Goal: Task Accomplishment & Management: Use online tool/utility

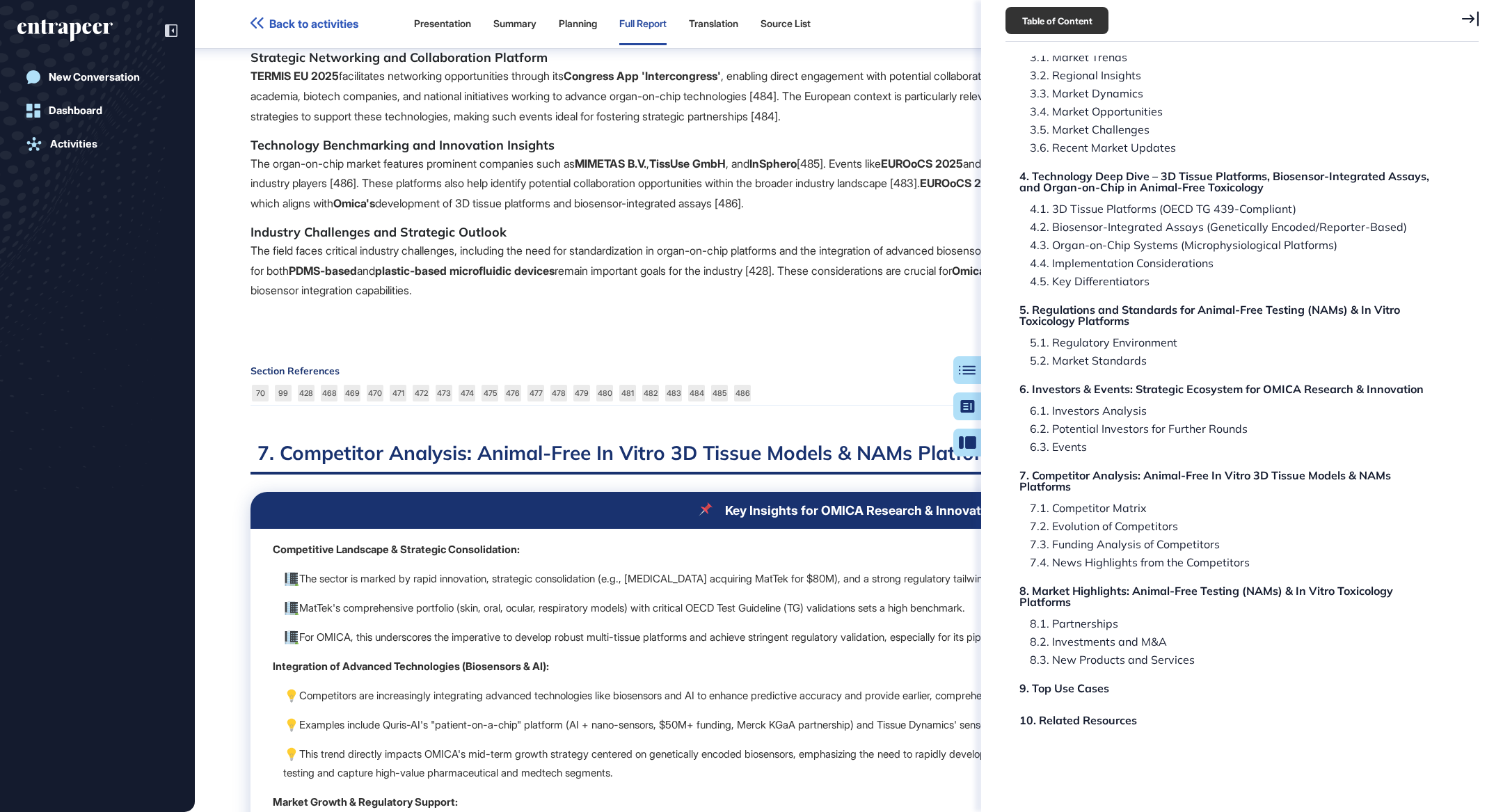
scroll to position [76128, 0]
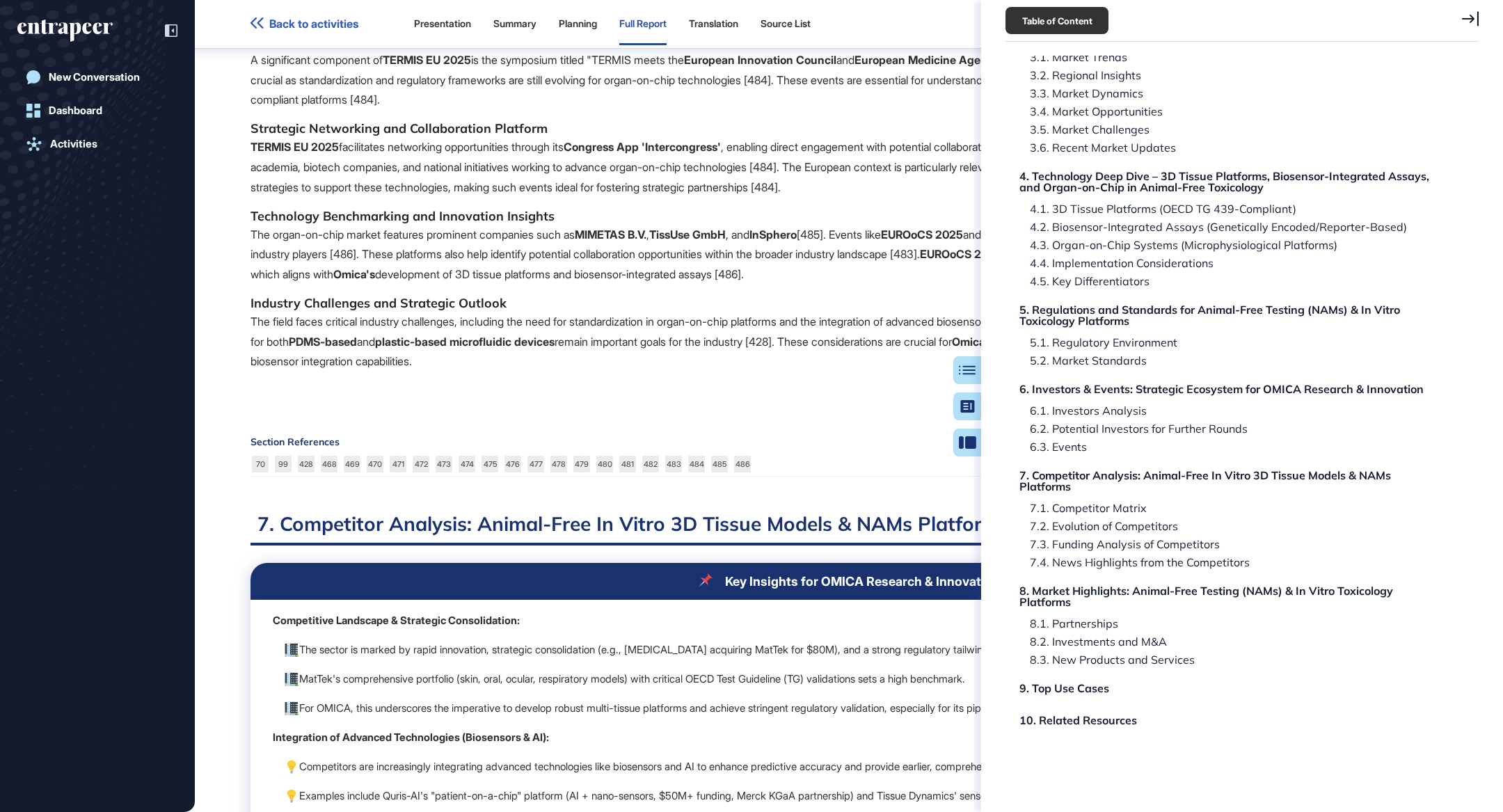
click at [1475, 16] on icon at bounding box center [1470, 18] width 17 height 15
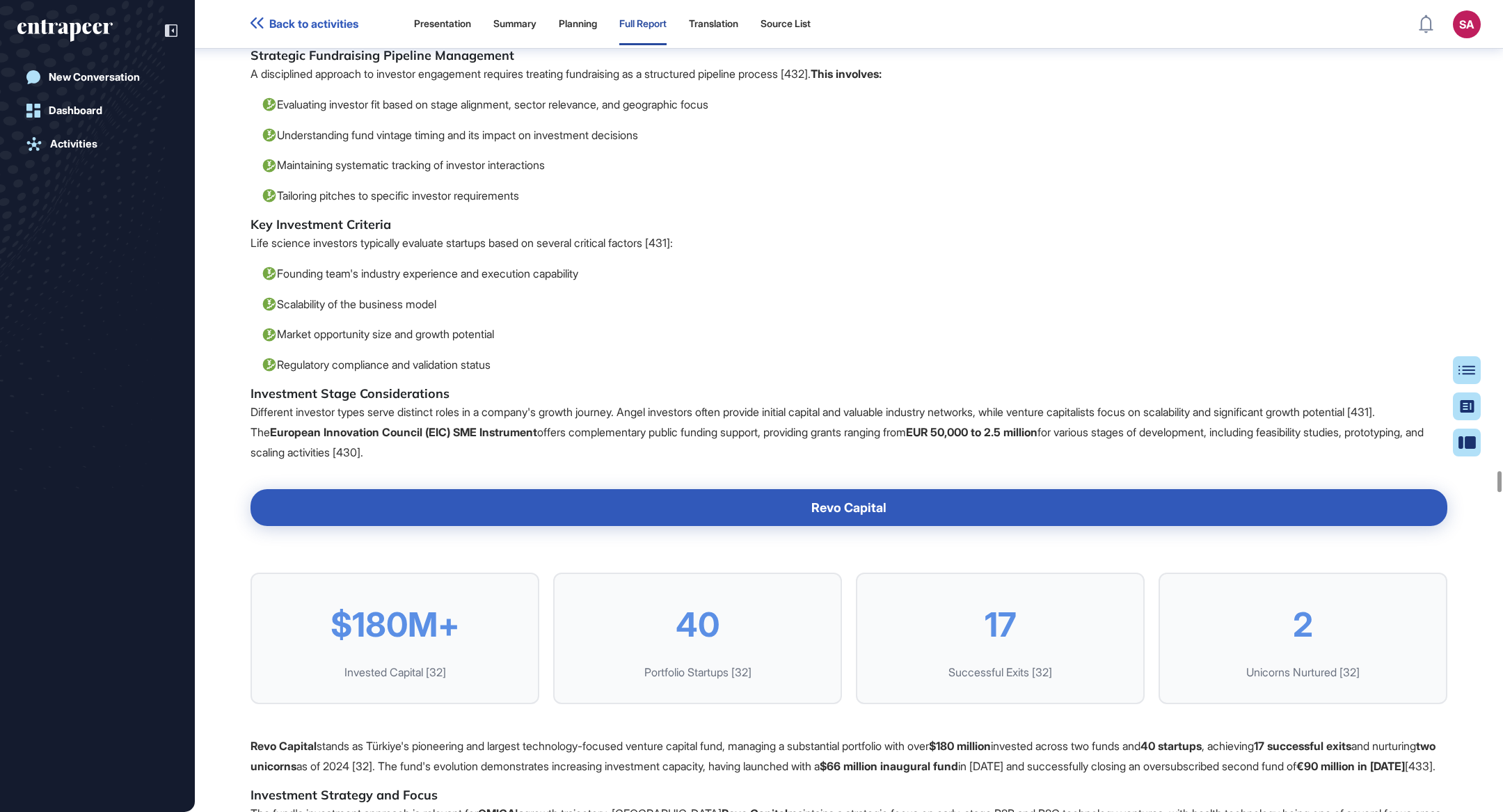
scroll to position [65023, 0]
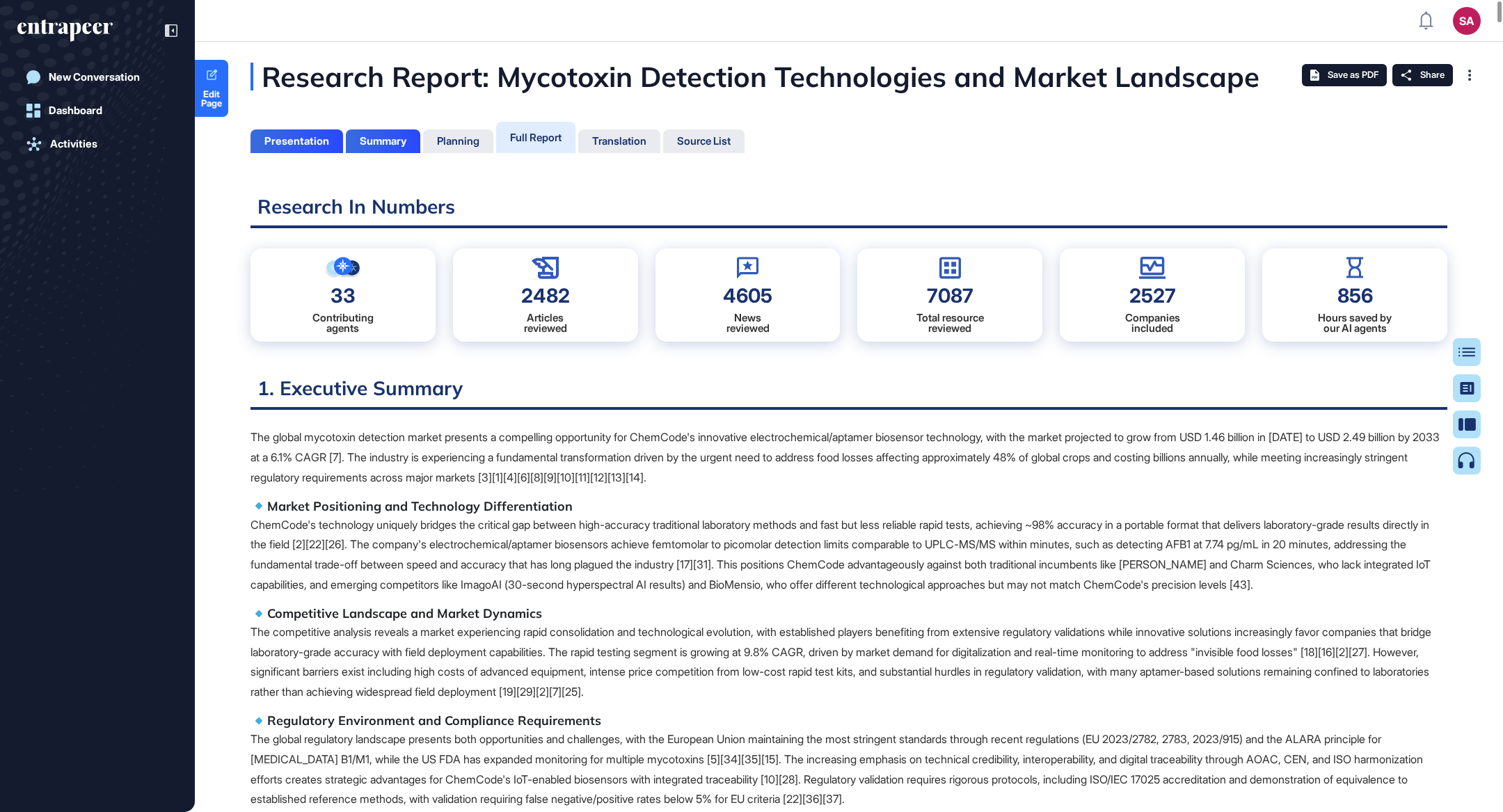
scroll to position [6, 0]
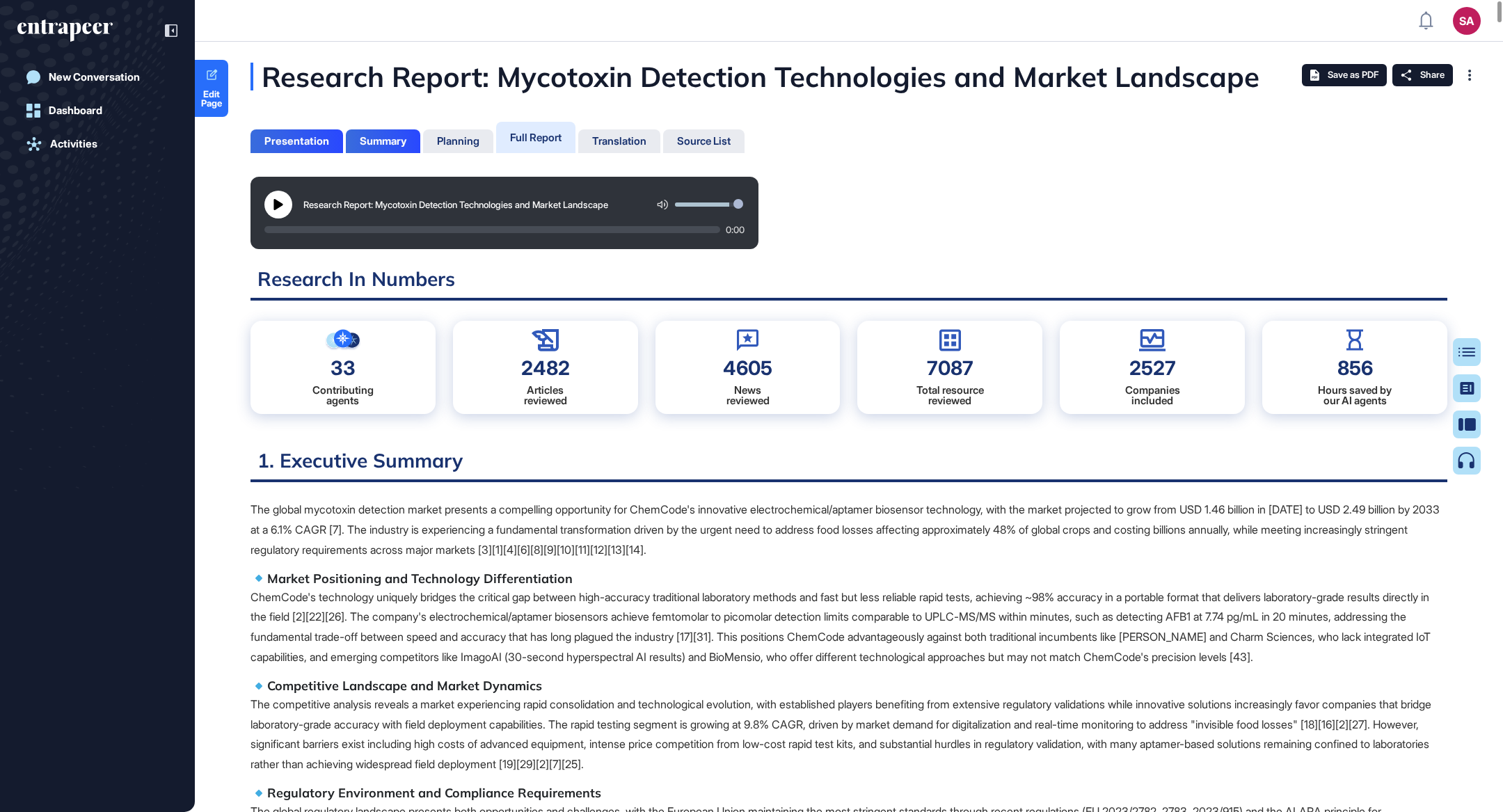
click at [1146, 543] on p "The global mycotoxin detection market presents a compelling opportunity for Che…" at bounding box center [848, 529] width 1197 height 60
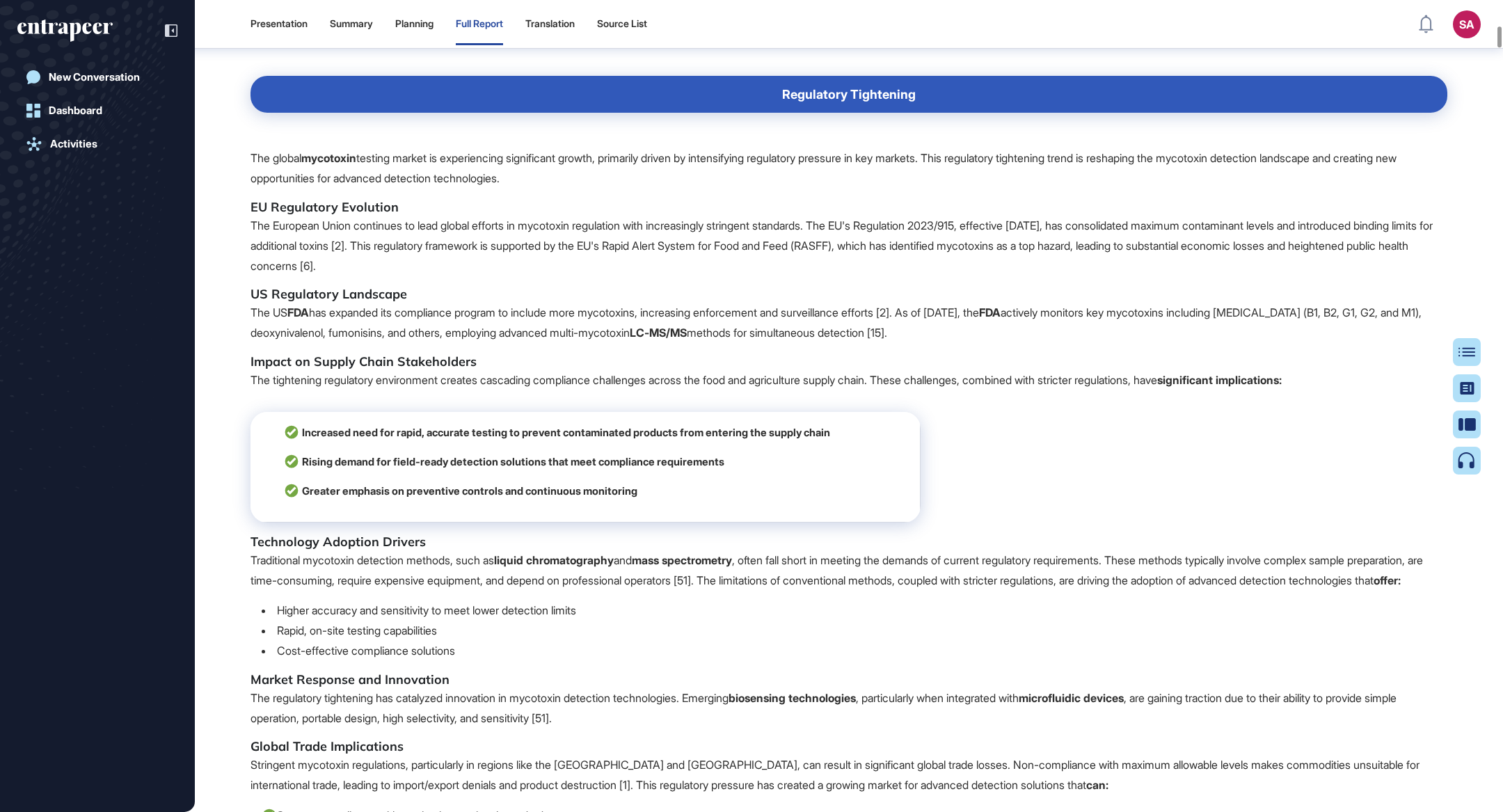
scroll to position [3666, 0]
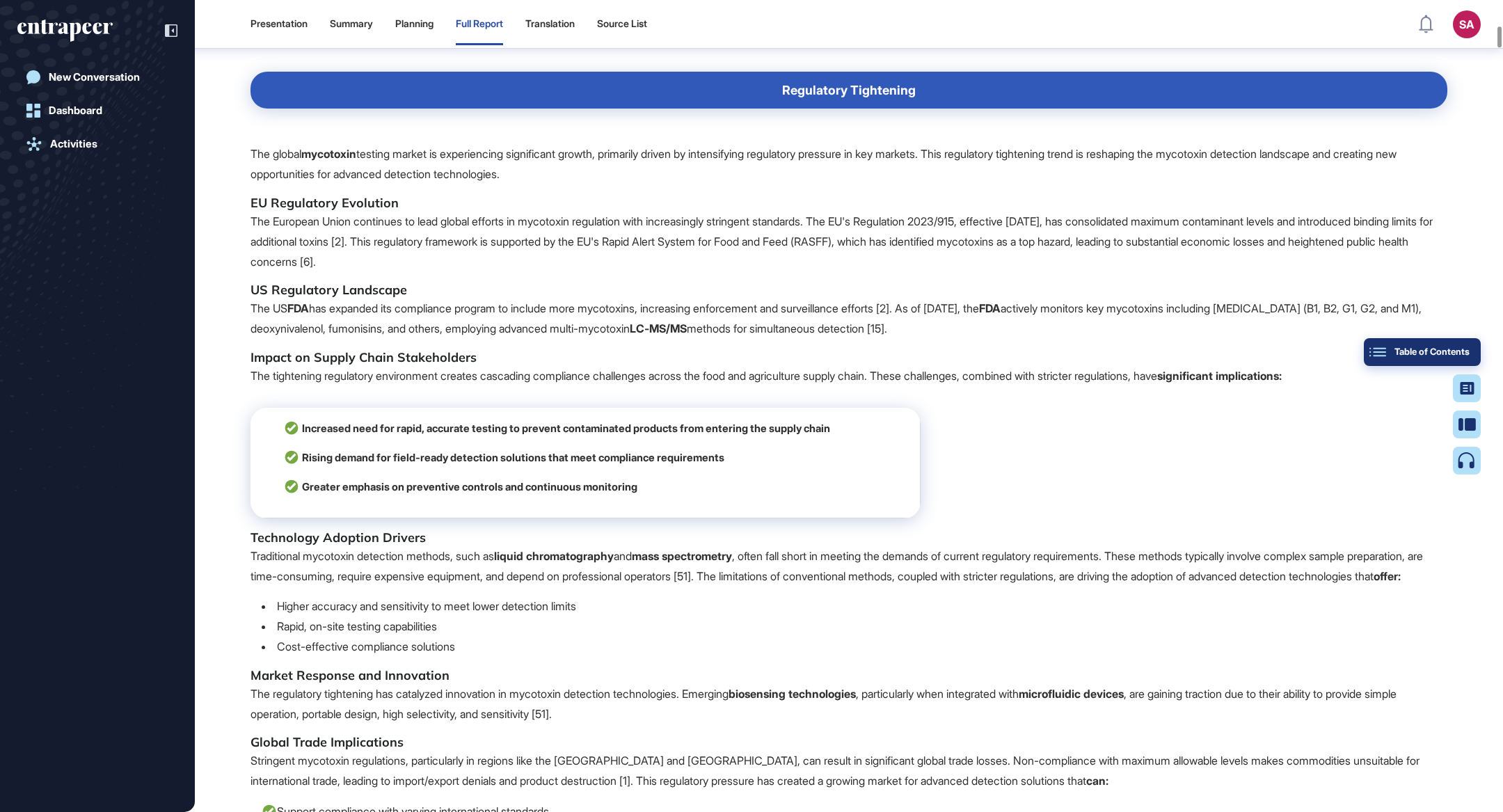
click at [1459, 339] on button "Table of Contents" at bounding box center [1421, 352] width 117 height 28
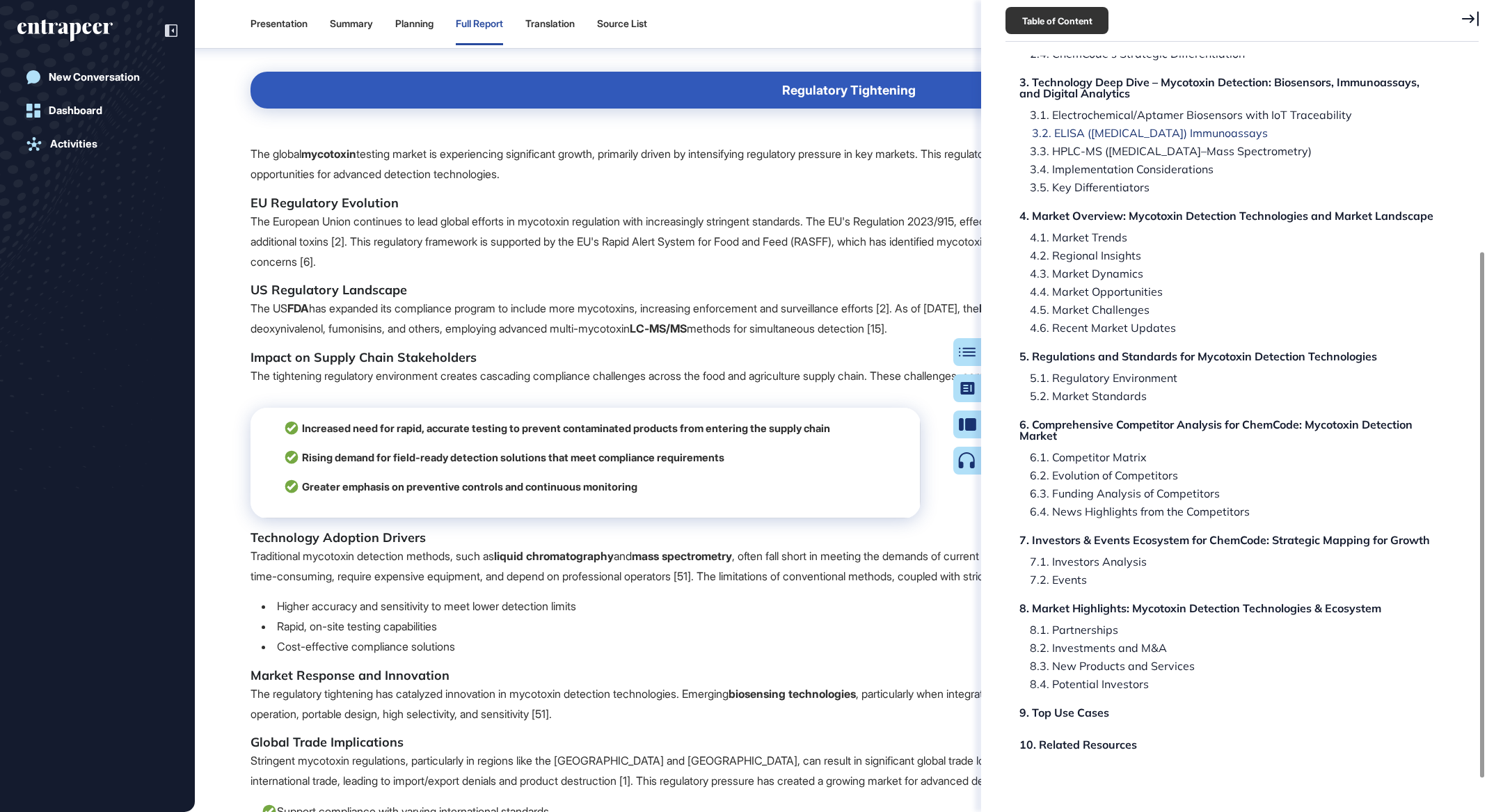
scroll to position [280, 0]
click at [1220, 424] on div "6. Comprehensive Competitor Analysis for ChemCode: Mycotoxin Detection Market" at bounding box center [1232, 428] width 422 height 22
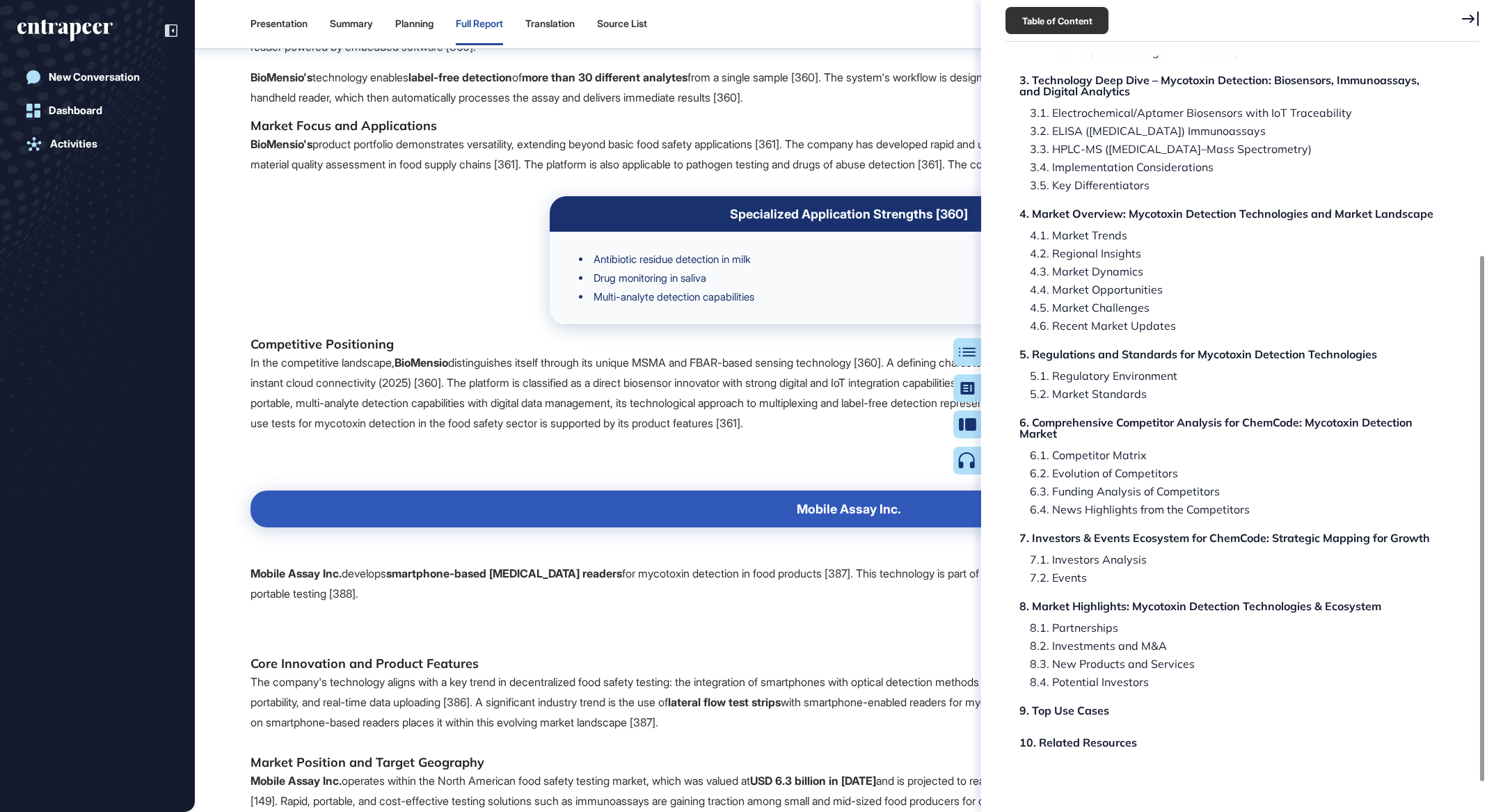
scroll to position [302, 0]
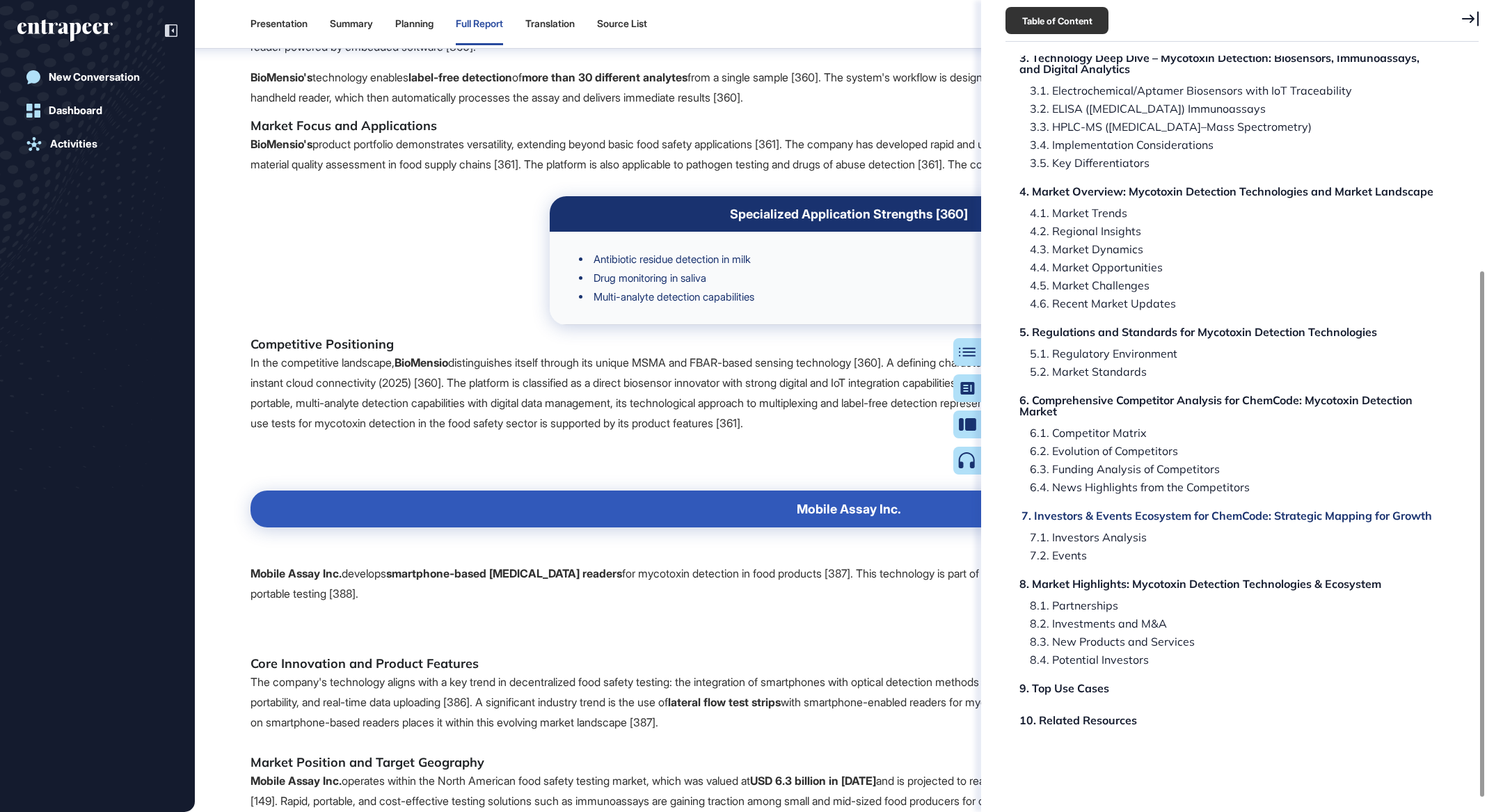
click at [1105, 514] on div "7. Investors & Events Ecosystem for ChemCode: Strategic Mapping for Growth" at bounding box center [1226, 515] width 410 height 11
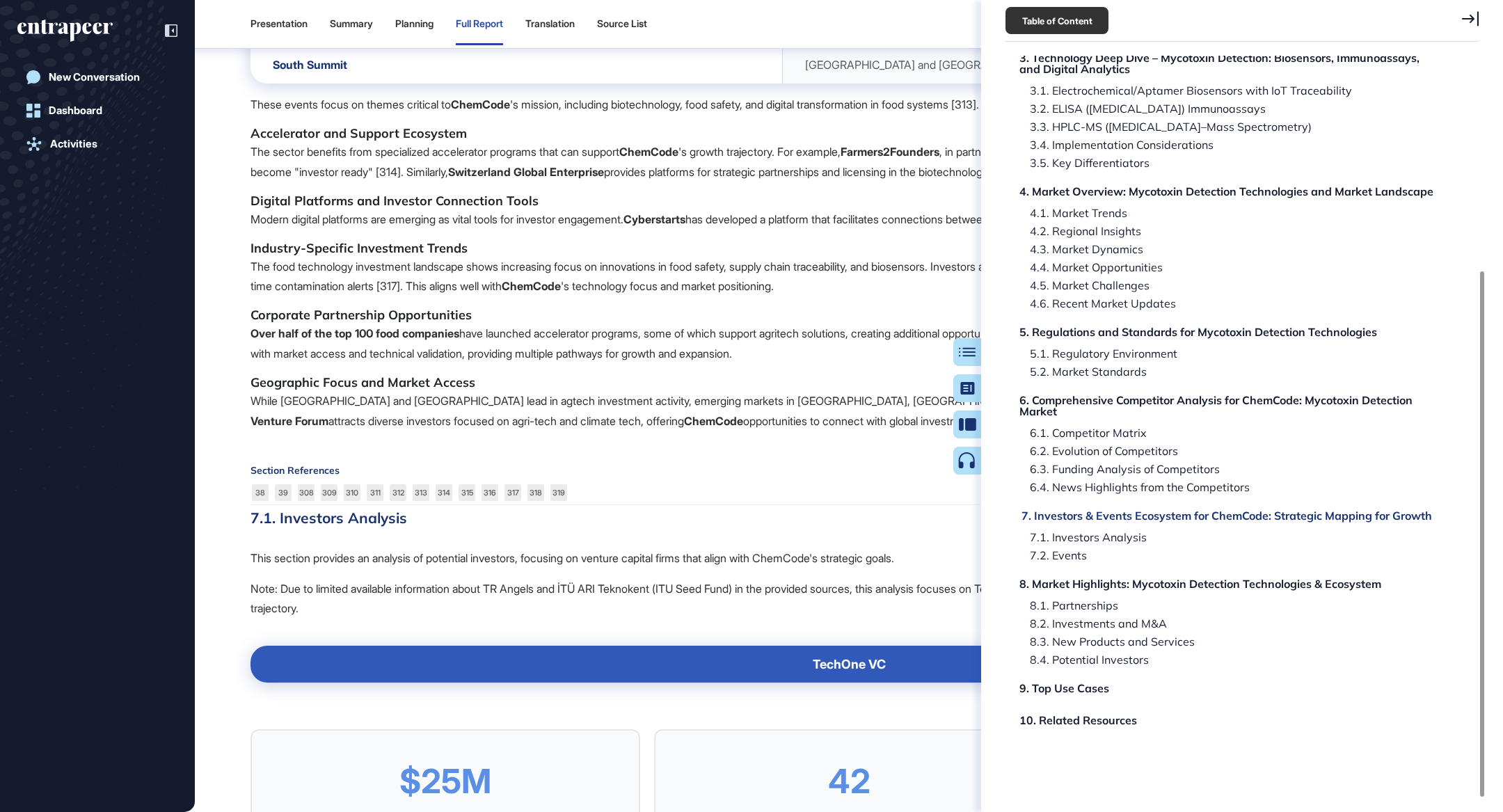
scroll to position [88708, 0]
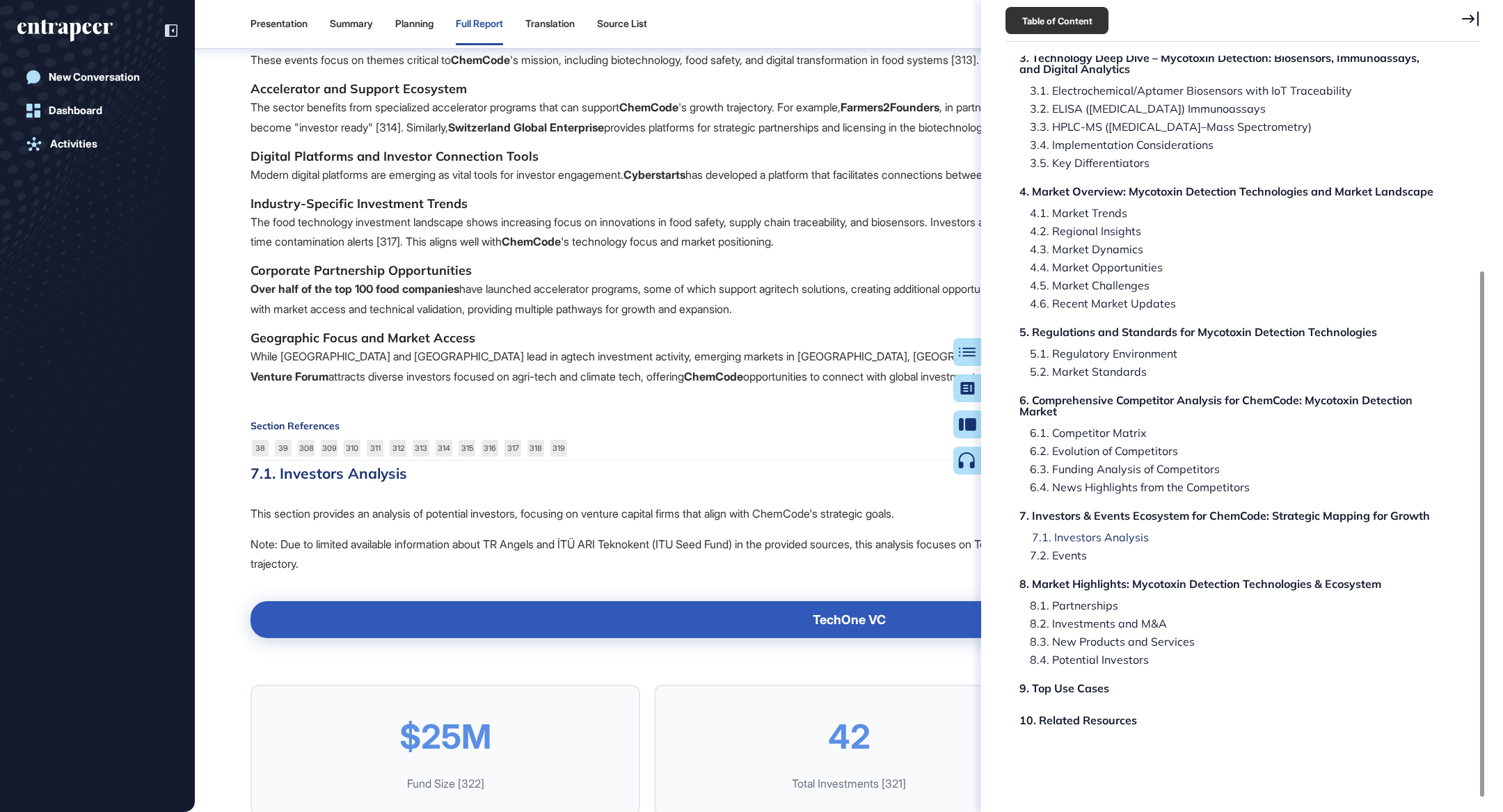
click at [1106, 538] on div "7.1. Investors Analysis" at bounding box center [1085, 537] width 127 height 11
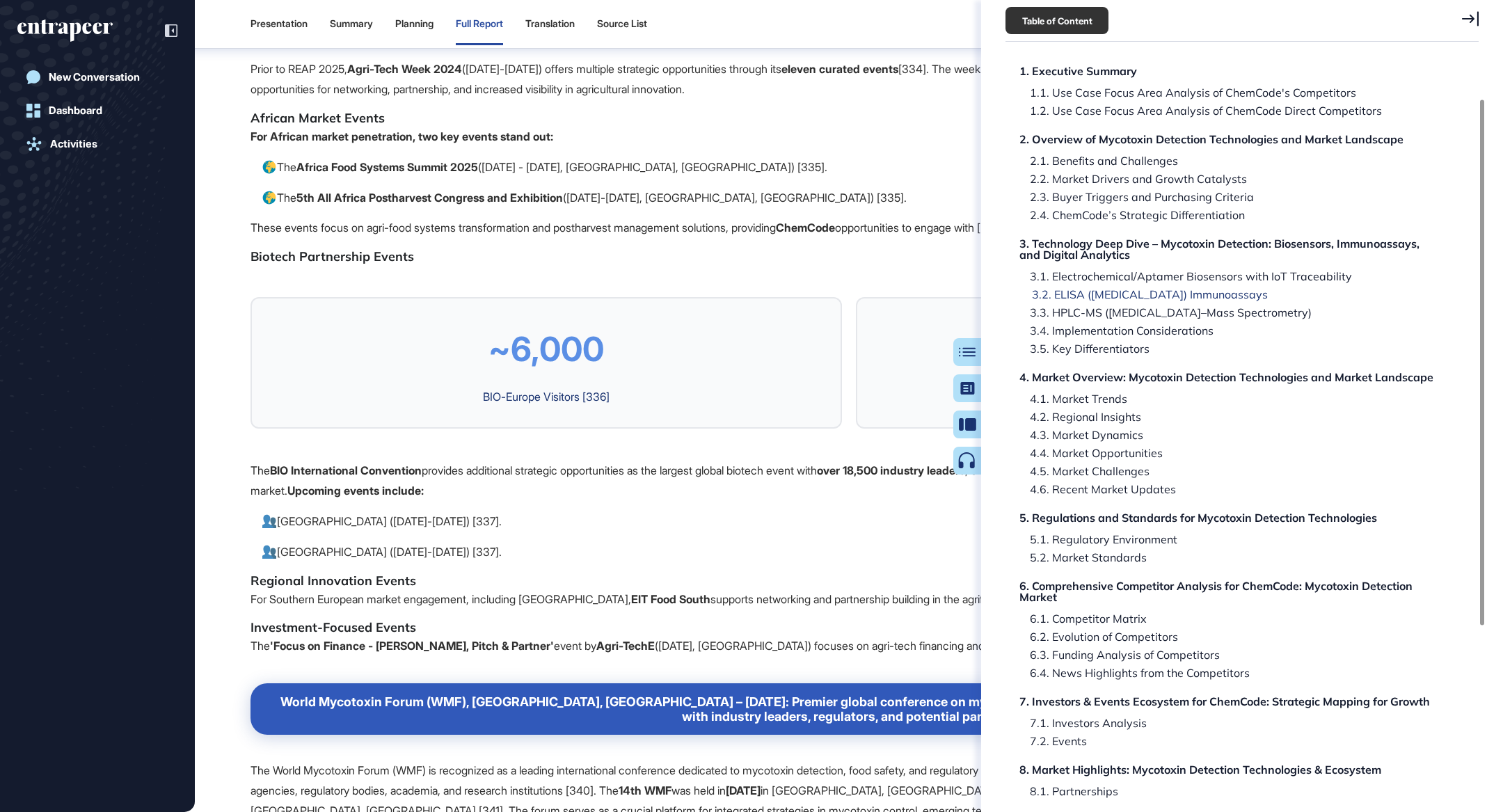
scroll to position [0, 0]
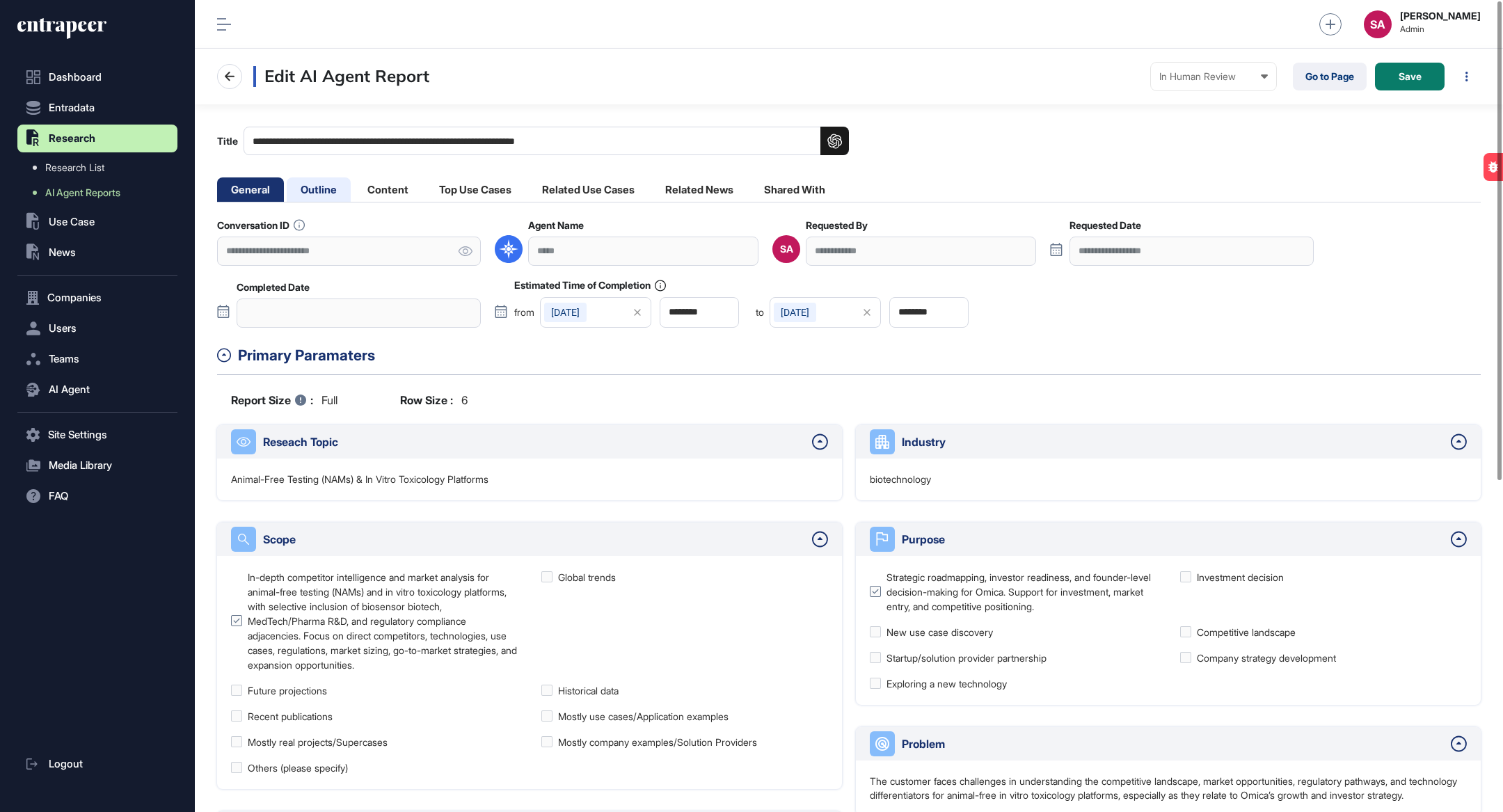
click at [327, 184] on li "Outline" at bounding box center [318, 189] width 64 height 25
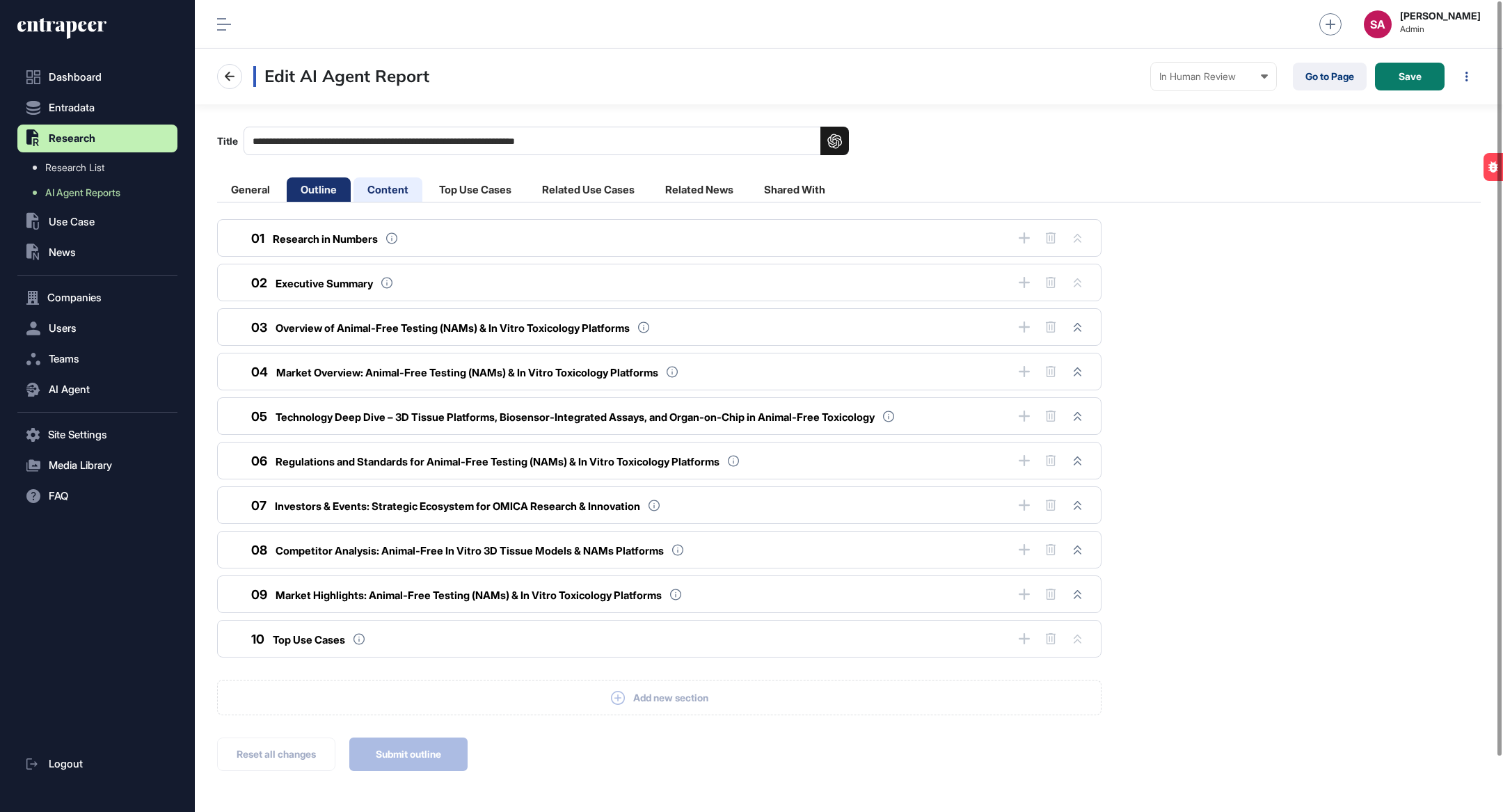
click at [397, 182] on li "Content" at bounding box center [387, 189] width 69 height 25
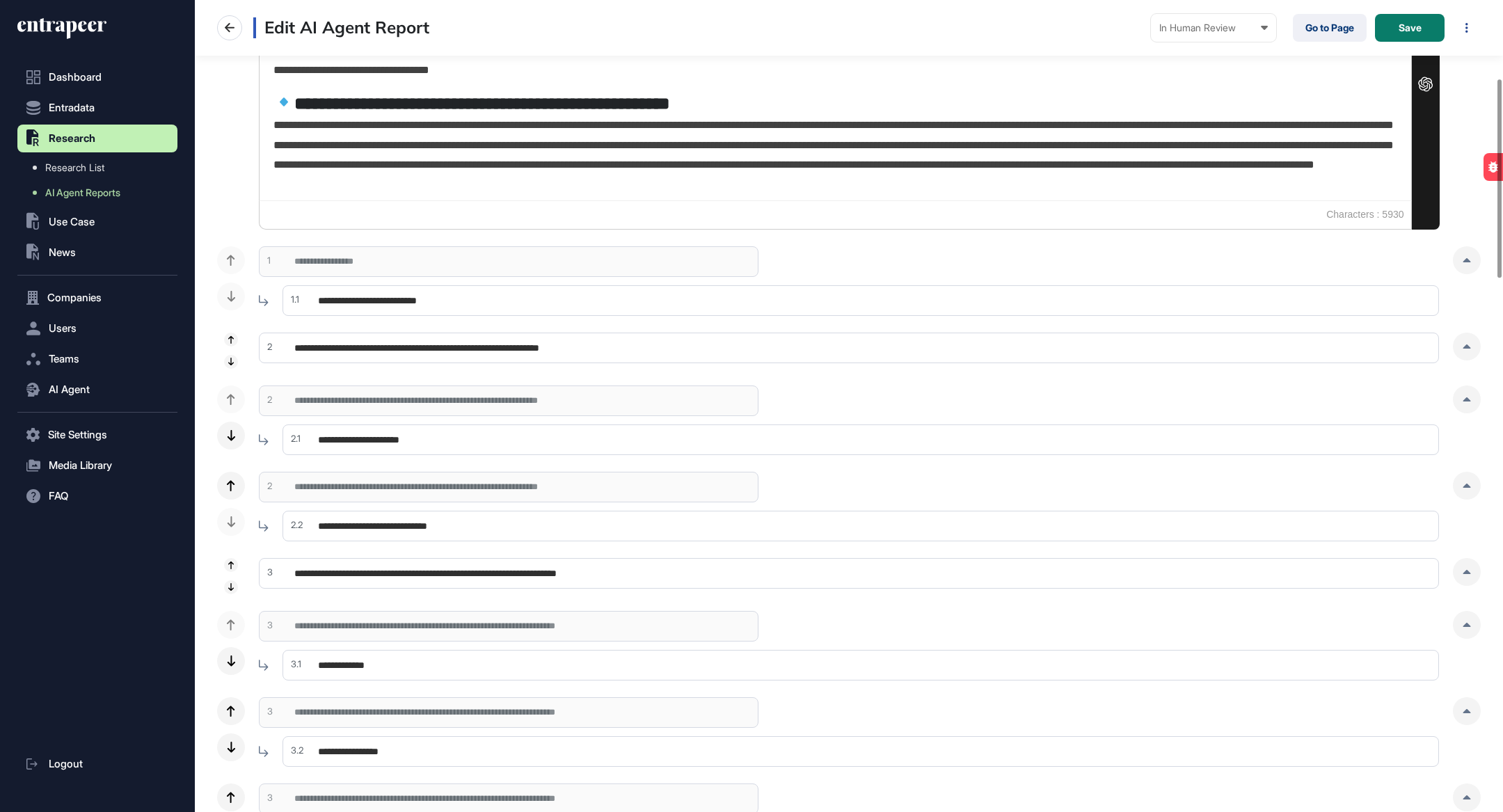
scroll to position [356, 0]
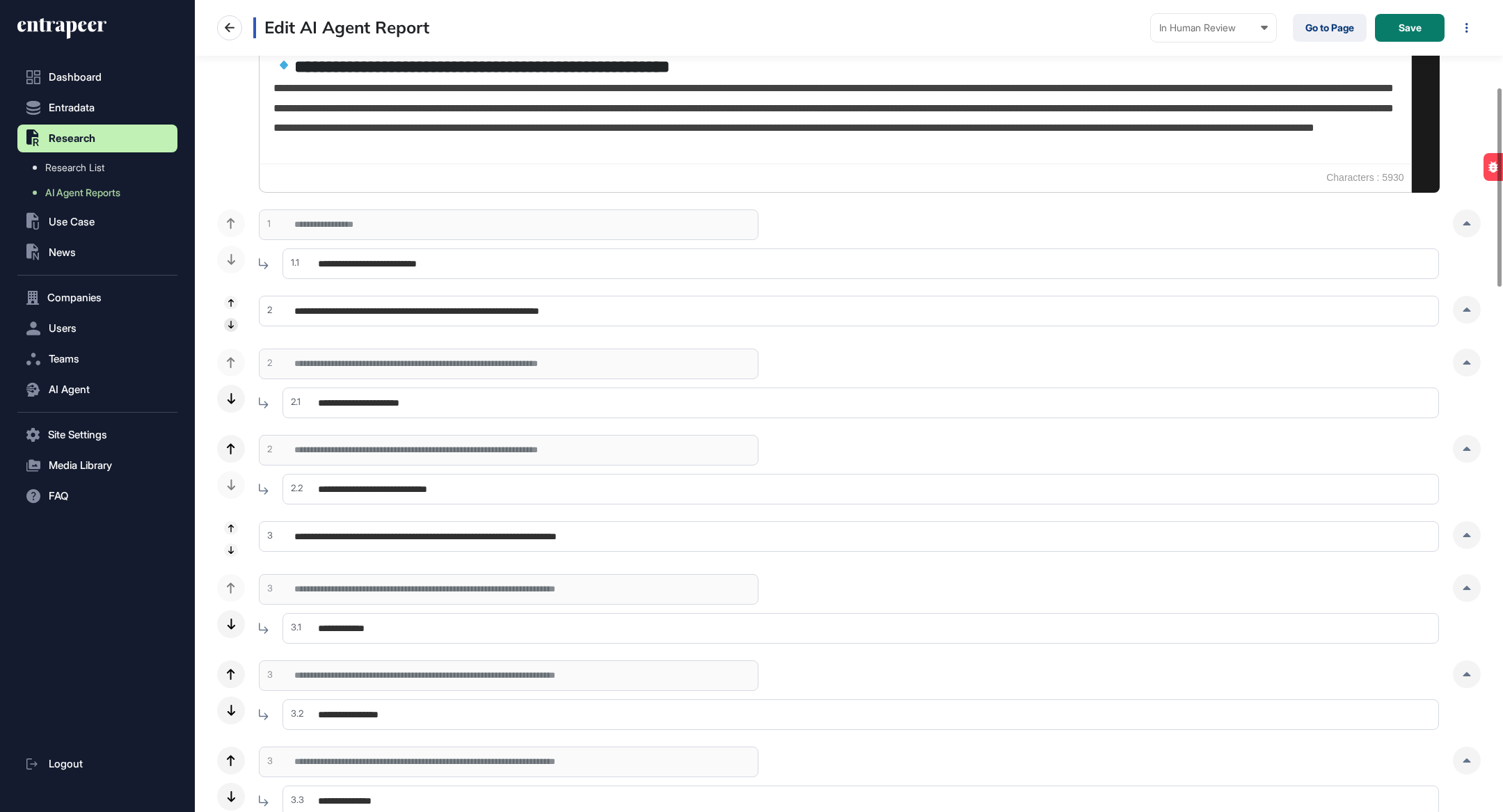
click at [233, 322] on div at bounding box center [231, 325] width 14 height 14
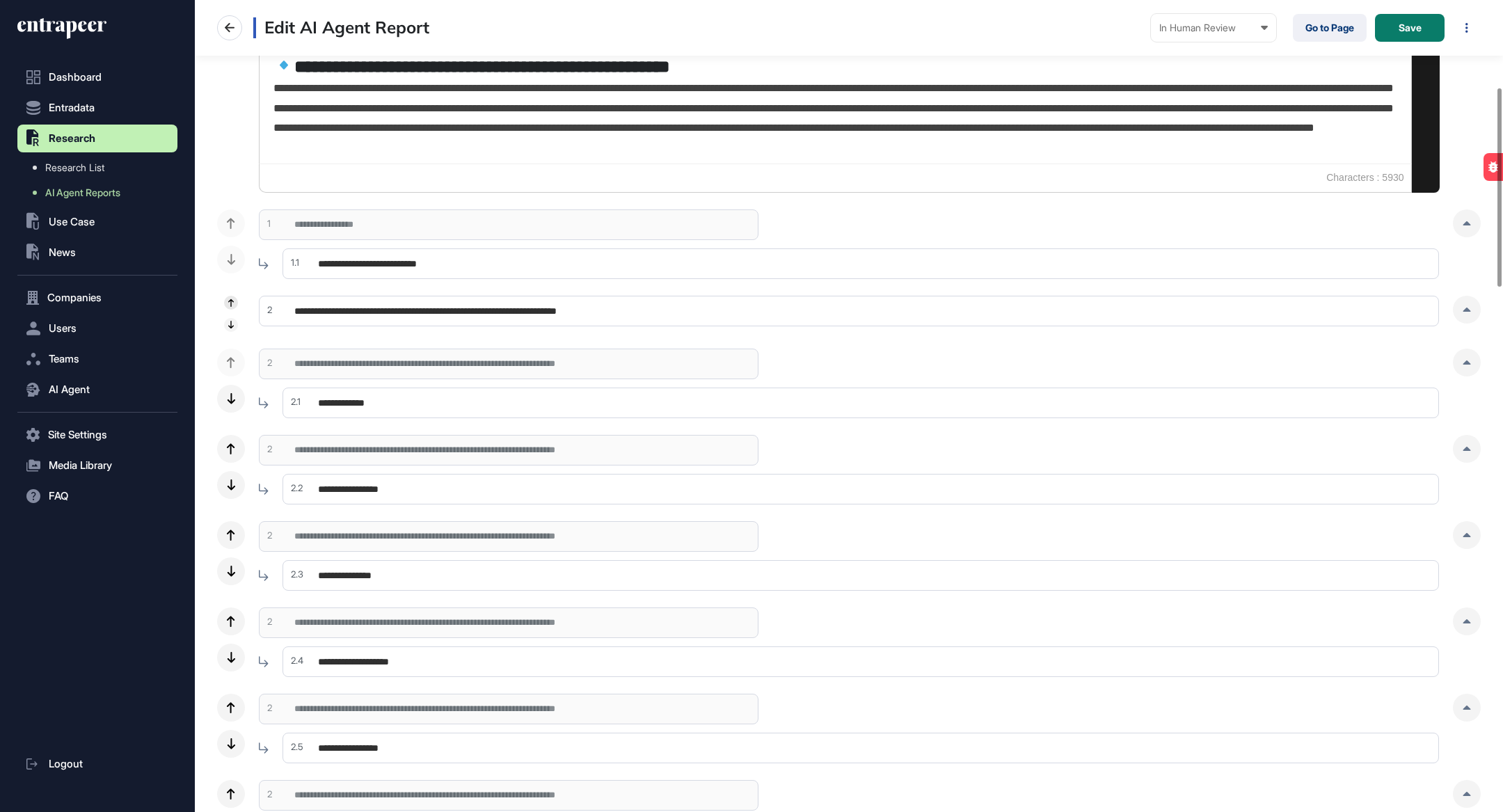
click at [233, 302] on icon at bounding box center [230, 302] width 6 height 8
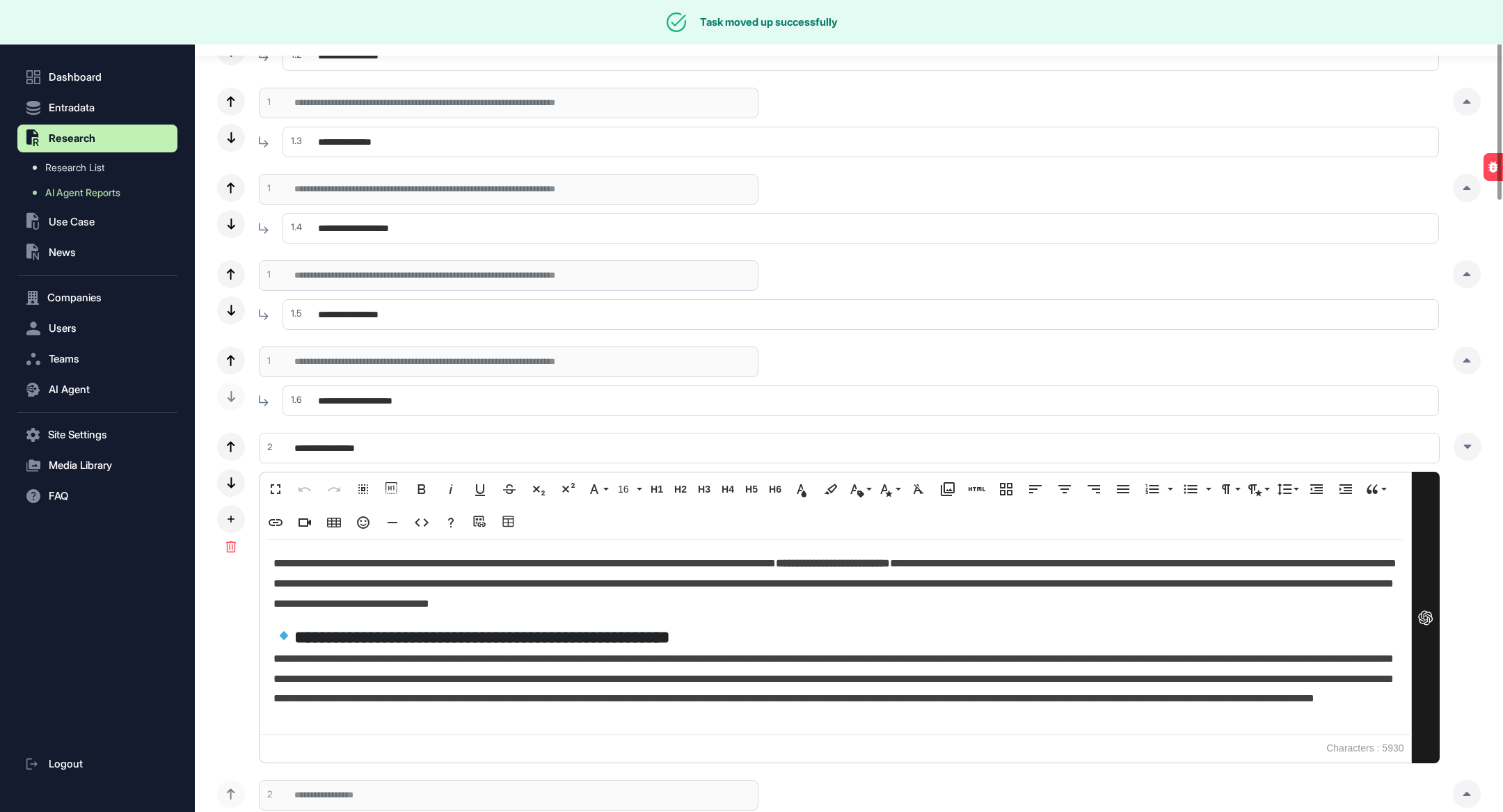
scroll to position [0, 0]
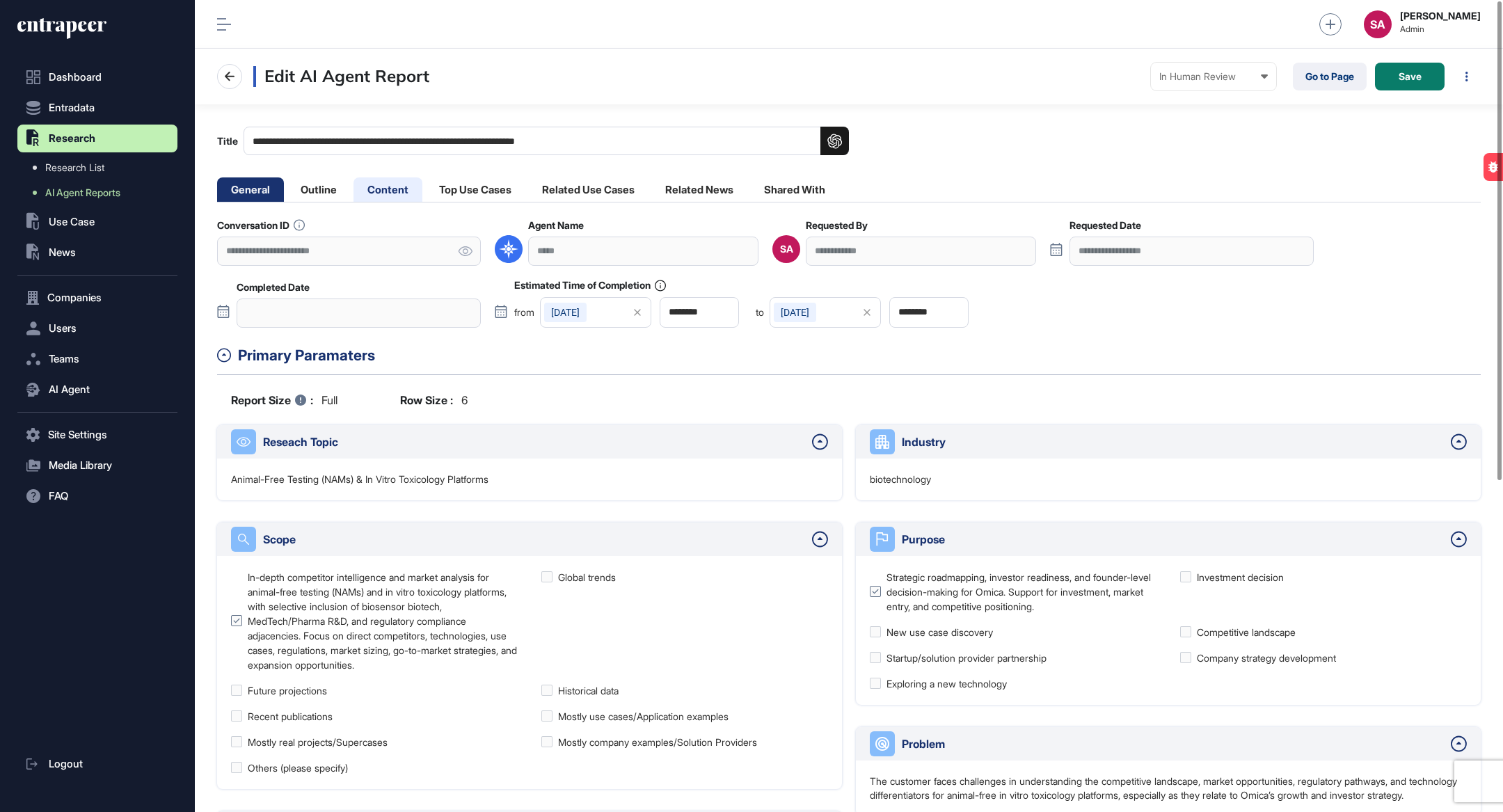
click at [408, 187] on li "Content" at bounding box center [387, 189] width 69 height 25
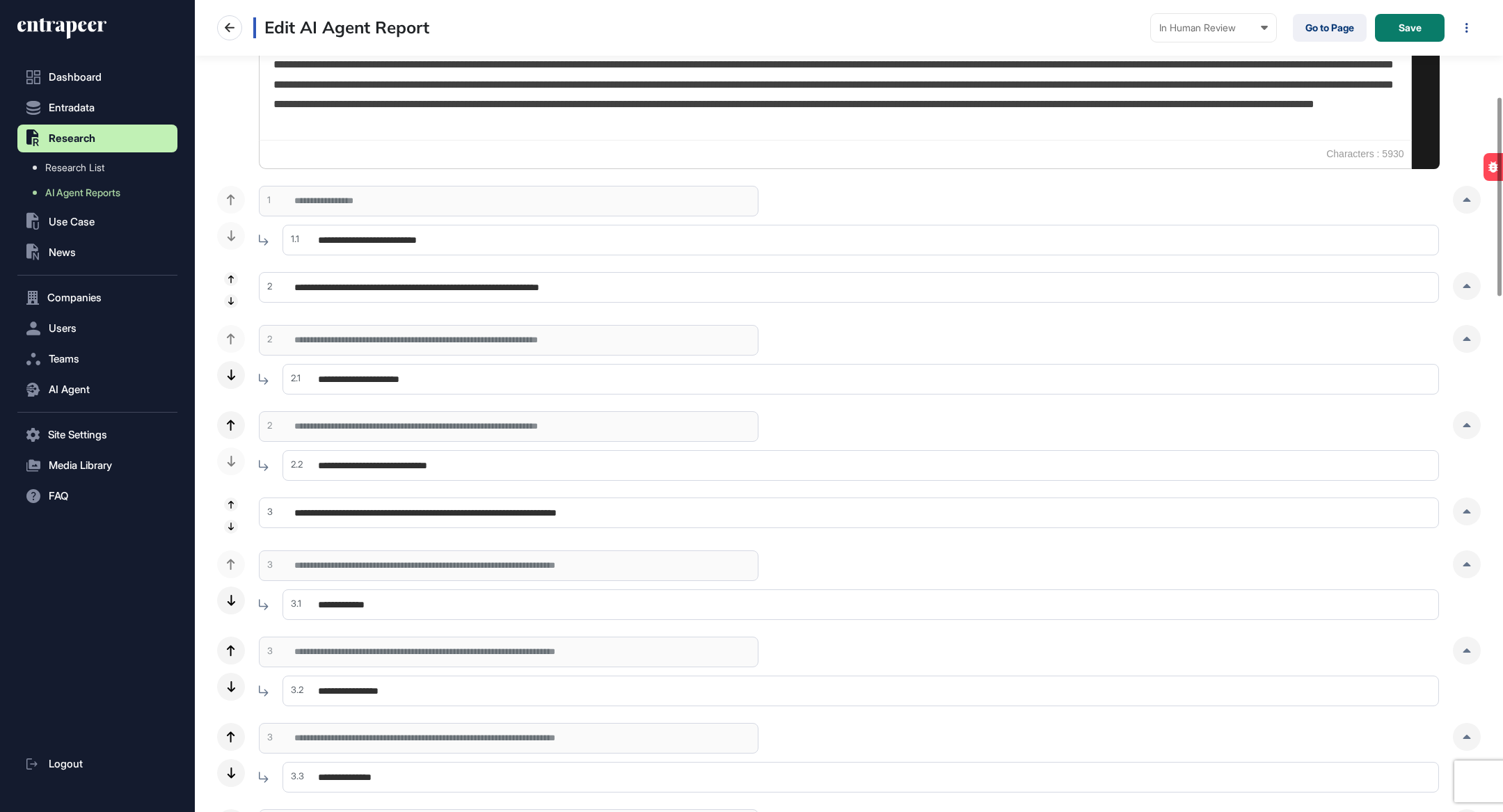
scroll to position [396, 0]
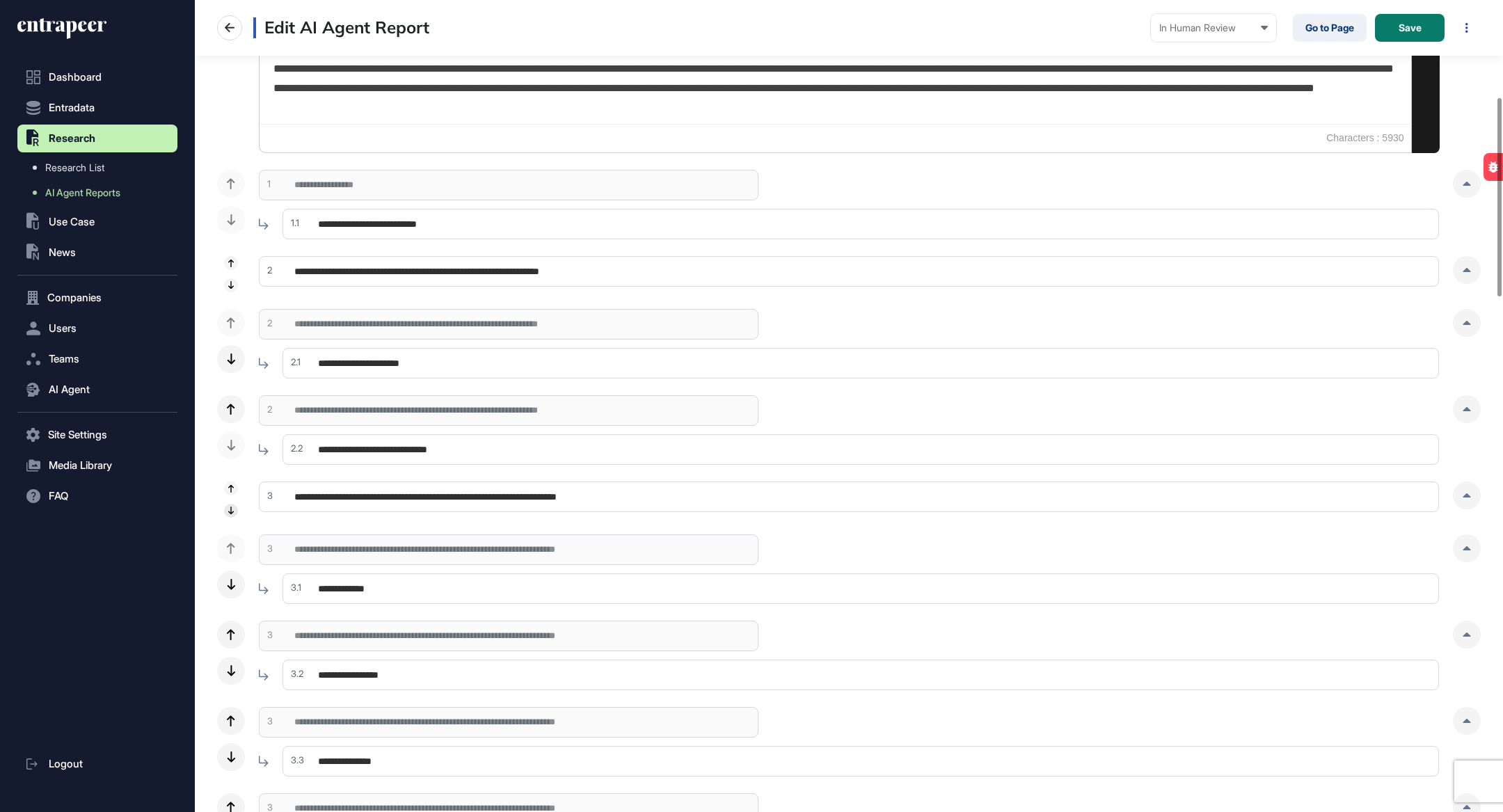
click at [232, 507] on icon at bounding box center [230, 510] width 6 height 8
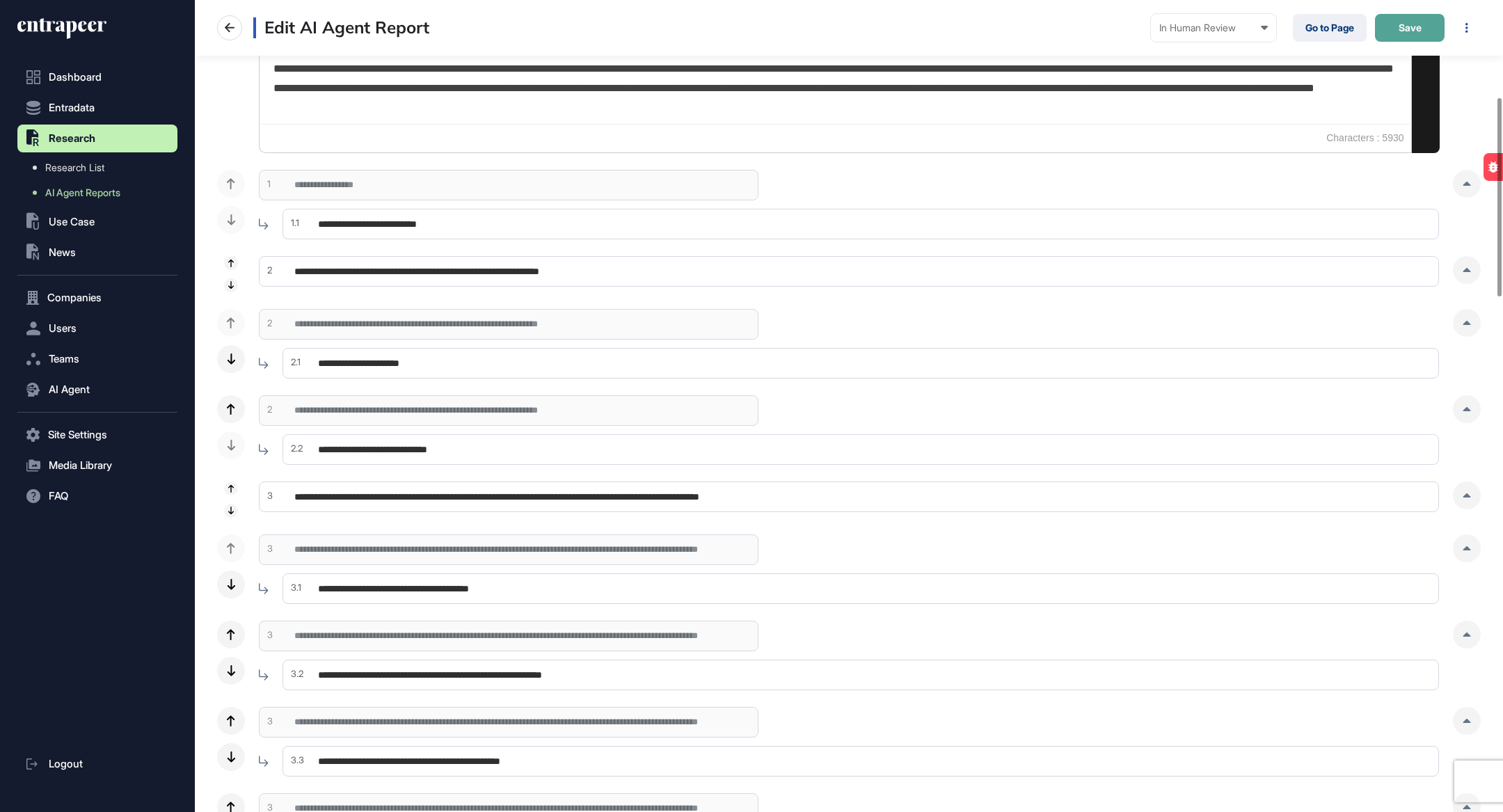
click at [1416, 24] on span "Save" at bounding box center [1409, 28] width 23 height 10
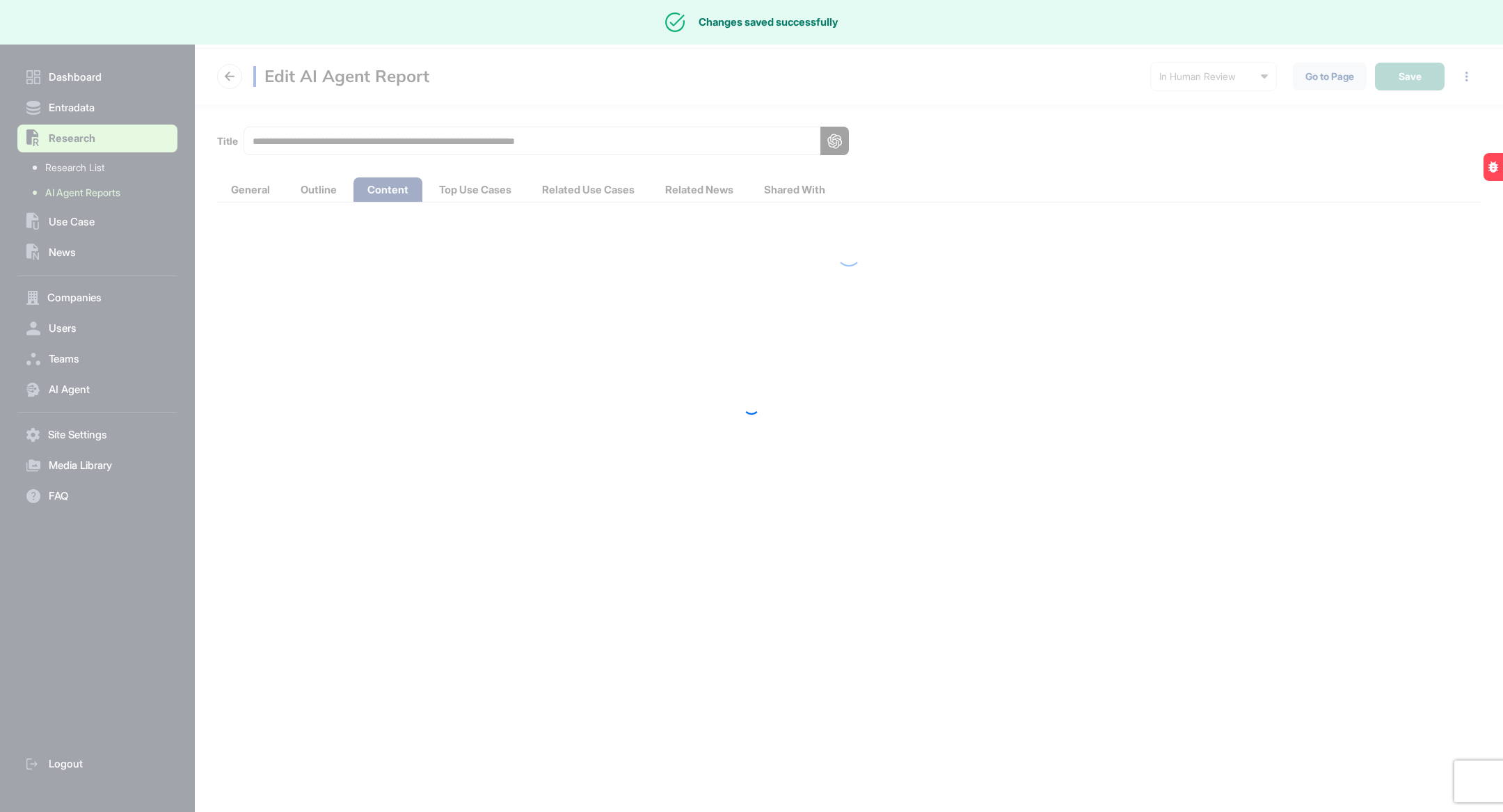
scroll to position [0, 0]
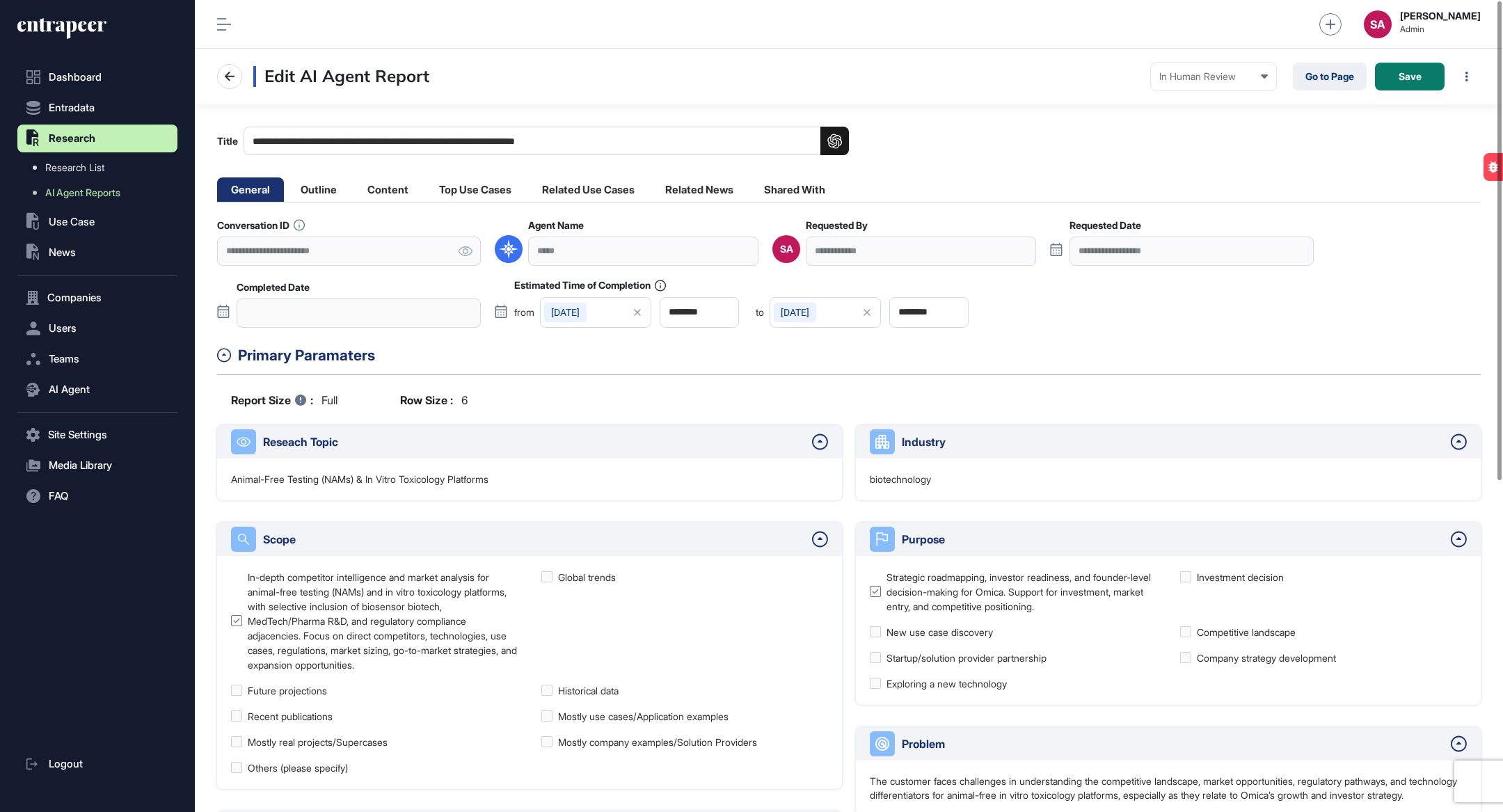
click at [385, 176] on main "**********" at bounding box center [848, 687] width 1308 height 1165
click at [383, 184] on li "Content" at bounding box center [387, 189] width 69 height 25
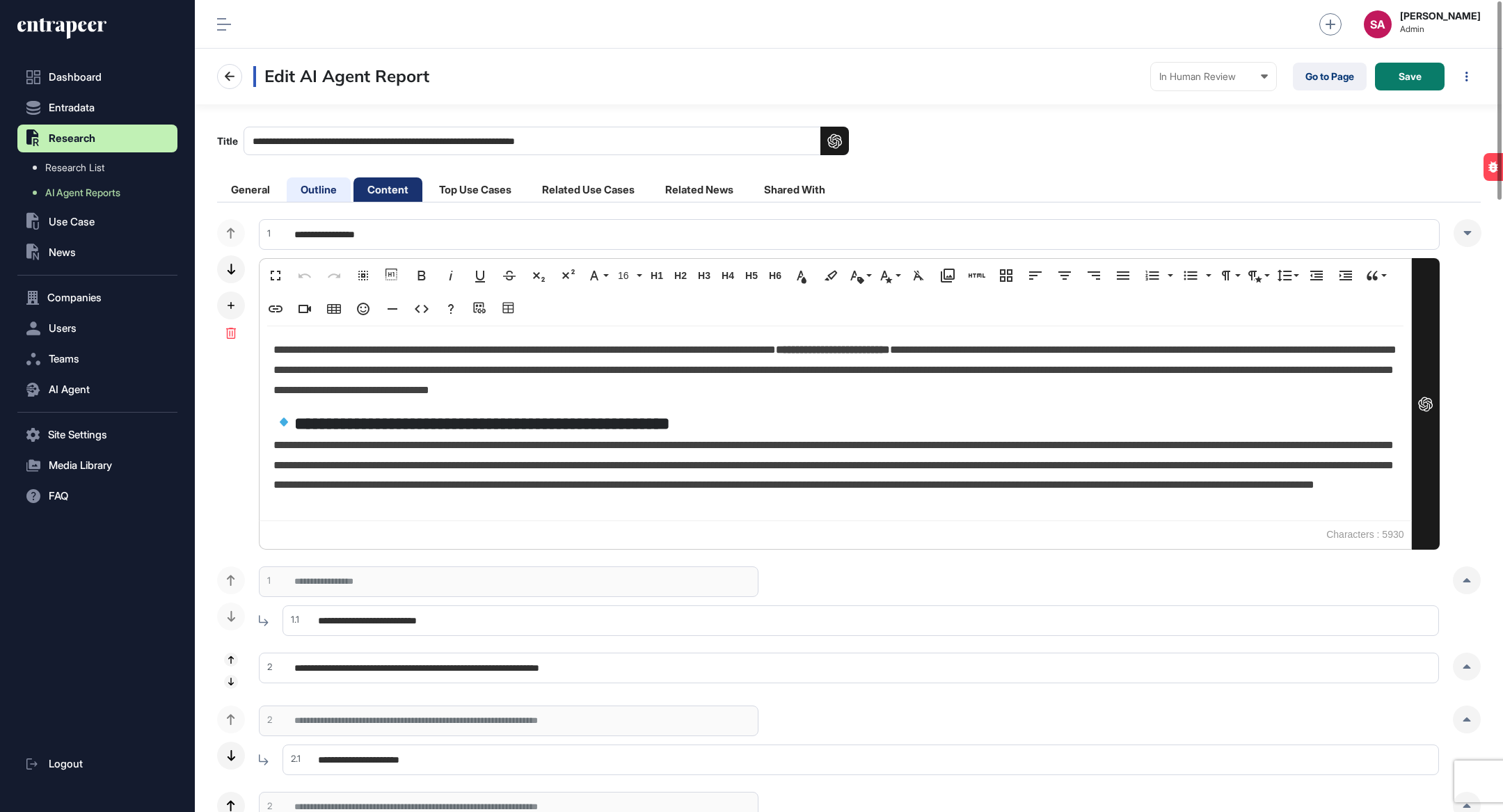
click at [341, 181] on li "Outline" at bounding box center [318, 189] width 64 height 25
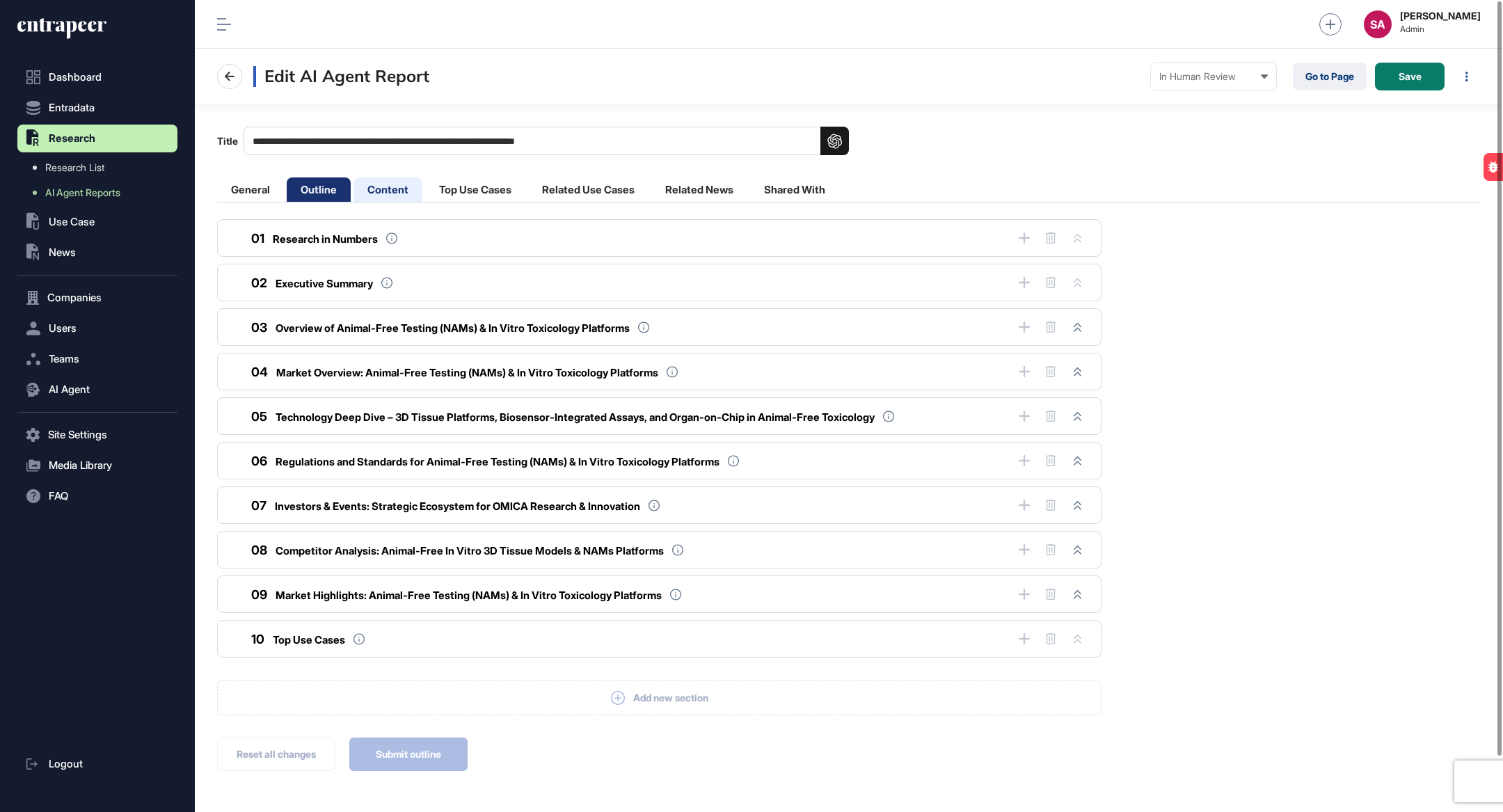
click at [401, 194] on li "Content" at bounding box center [387, 189] width 69 height 25
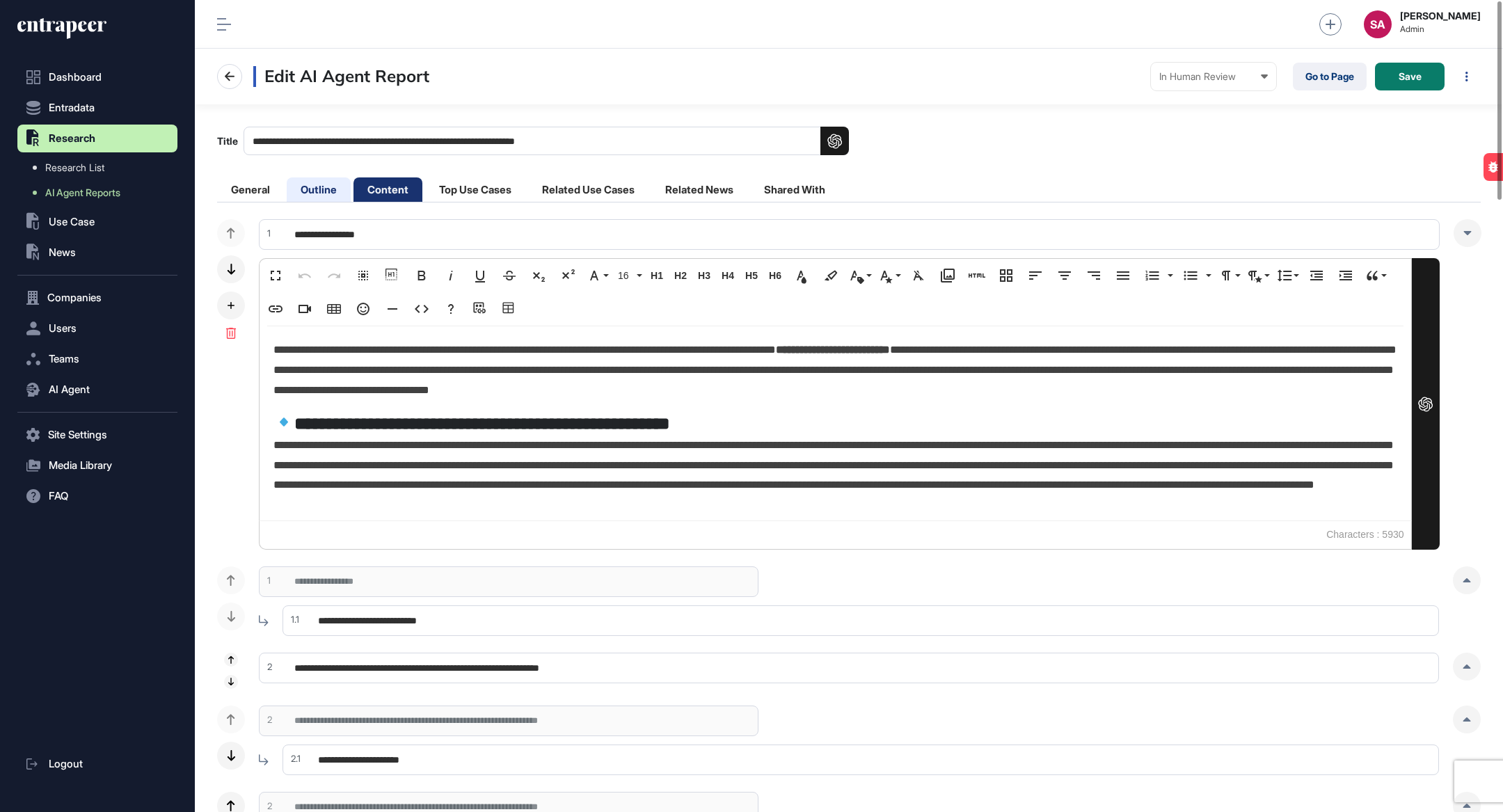
click at [323, 197] on li "Outline" at bounding box center [318, 189] width 64 height 25
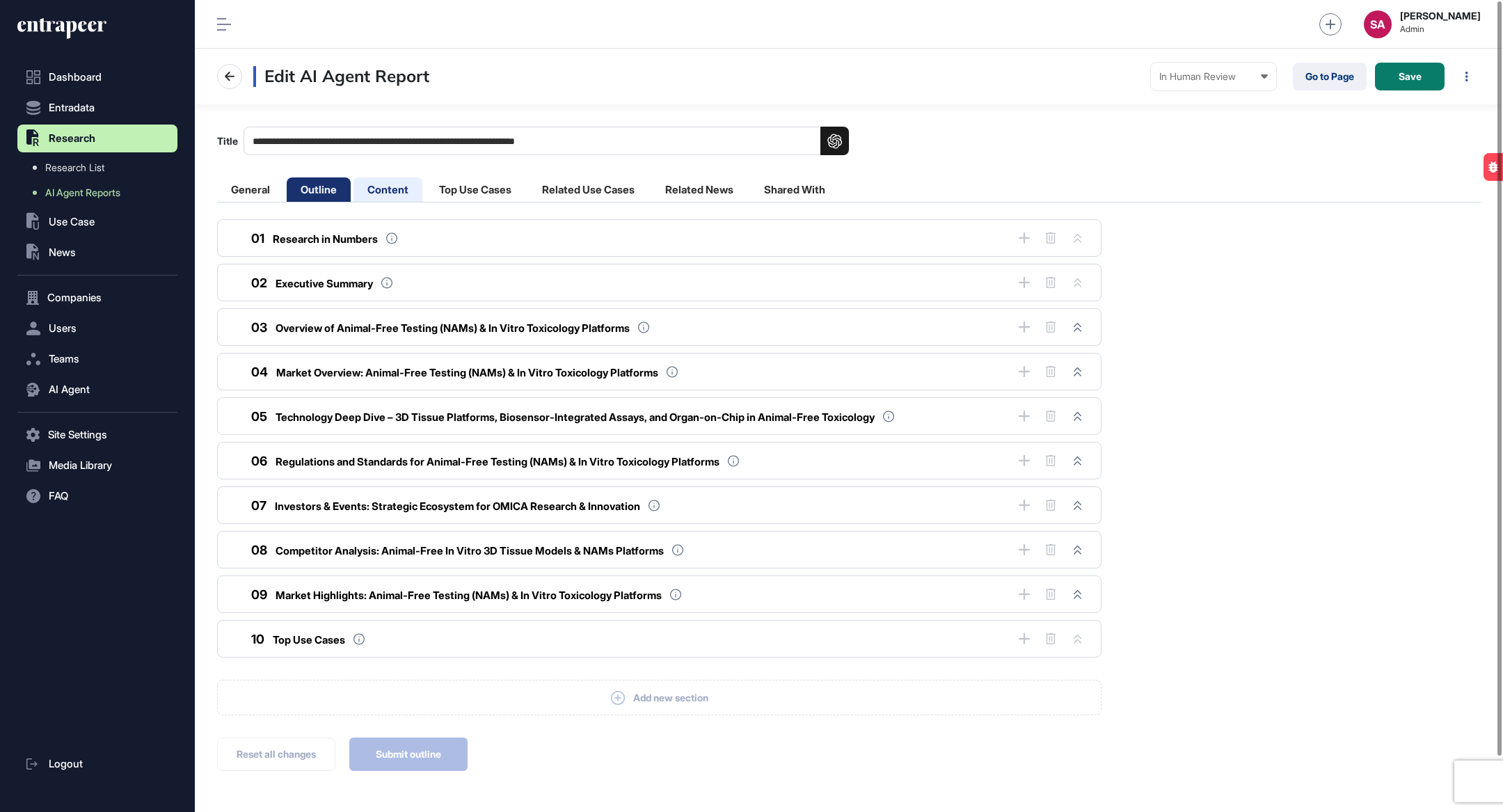
click at [394, 183] on li "Content" at bounding box center [387, 189] width 69 height 25
